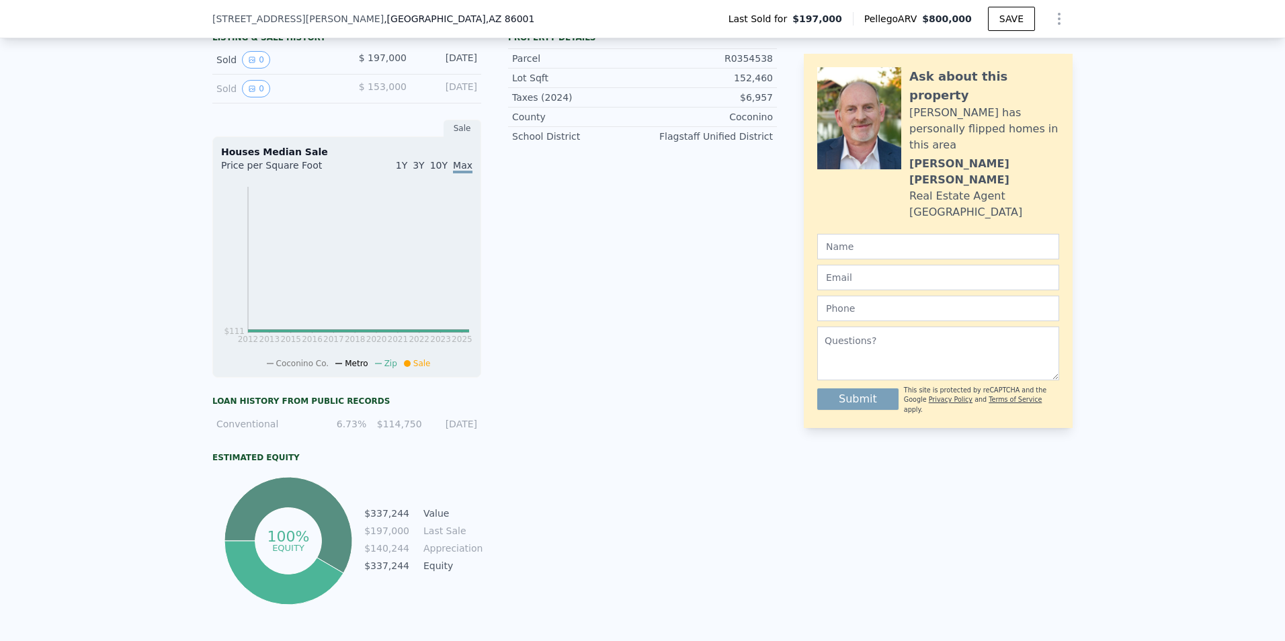
scroll to position [197, 0]
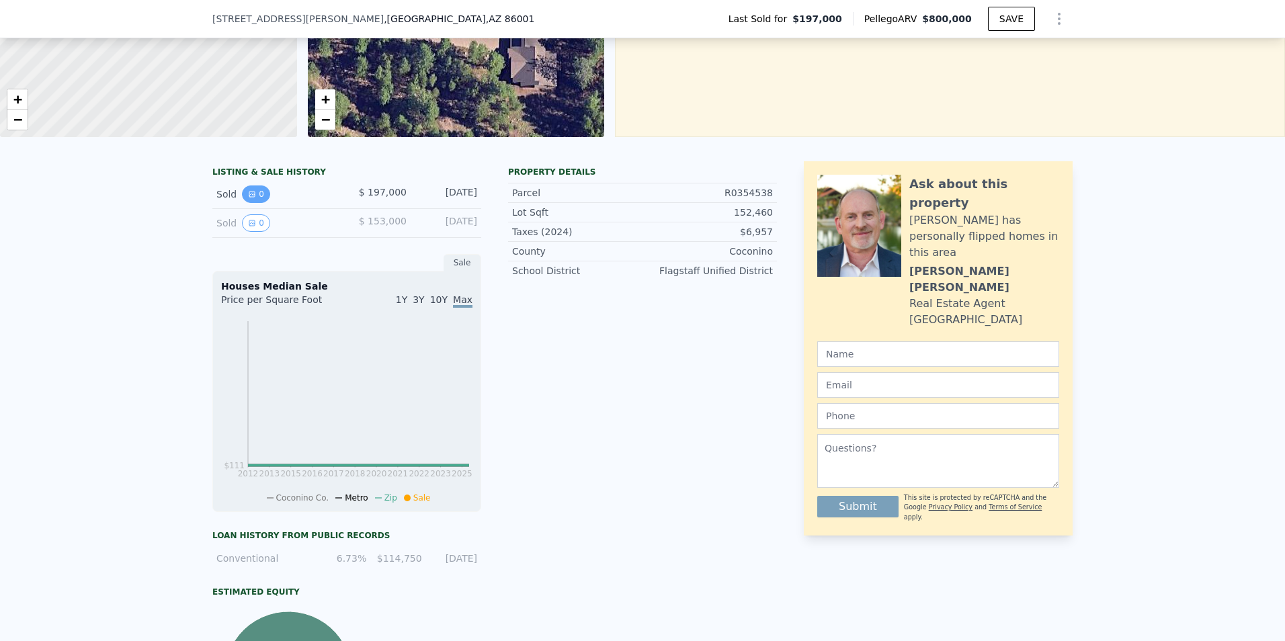
click at [253, 202] on button "0" at bounding box center [256, 194] width 28 height 17
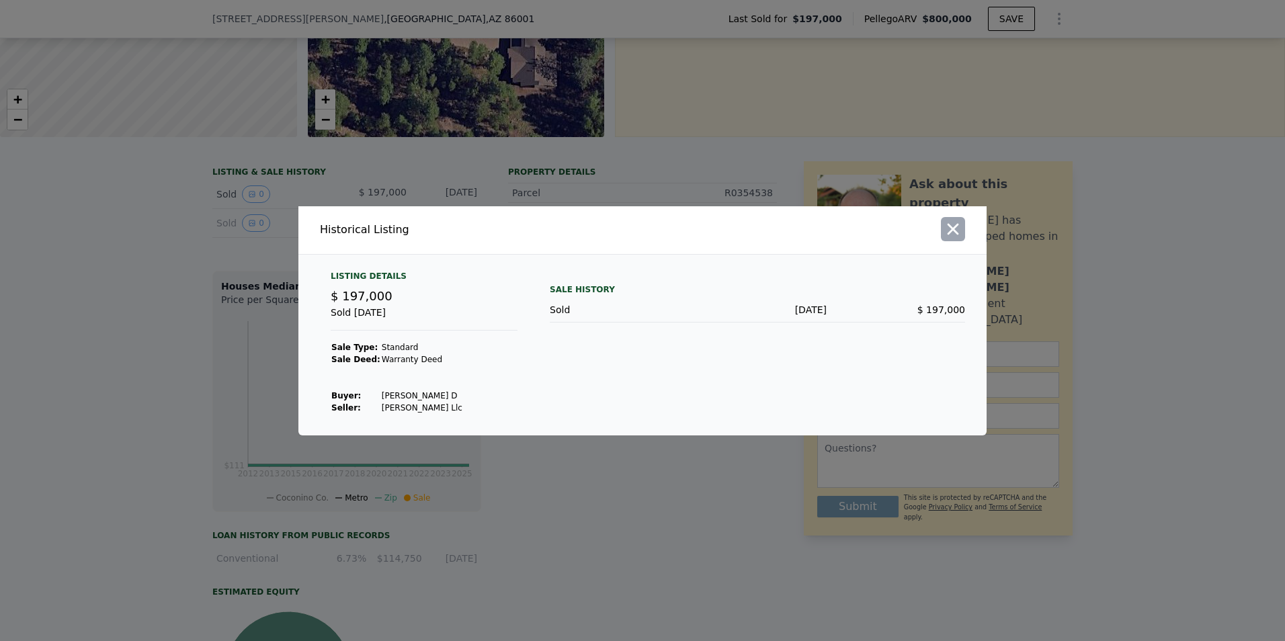
click at [956, 227] on icon "button" at bounding box center [953, 228] width 11 height 11
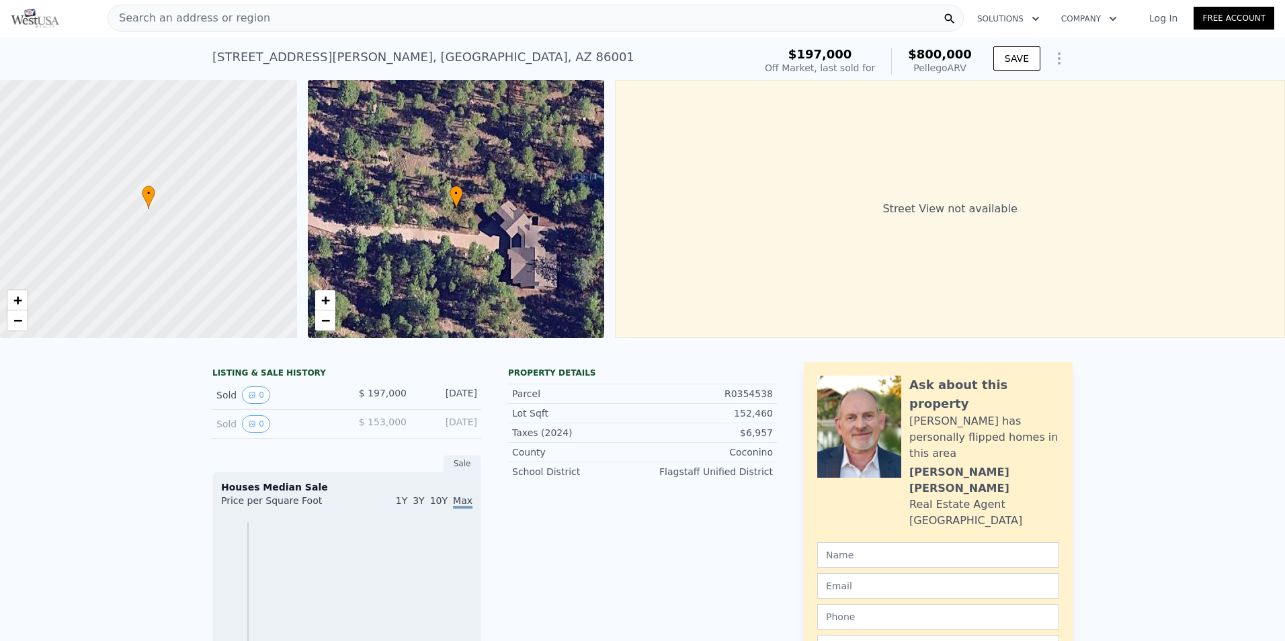
scroll to position [0, 0]
click at [229, 59] on div "4185 N Subera Ln , Coconino County , AZ 86001" at bounding box center [423, 57] width 422 height 19
click at [229, 58] on div "4185 N Subera Ln , Coconino County , AZ 86001" at bounding box center [423, 57] width 422 height 19
click at [226, 52] on div "4185 N Subera Ln , Coconino County , AZ 86001" at bounding box center [423, 57] width 422 height 19
